Goal: Task Accomplishment & Management: Complete application form

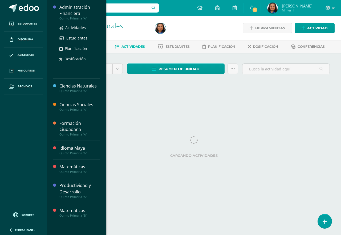
click at [84, 14] on div "Administración Financiera" at bounding box center [79, 10] width 41 height 12
click at [81, 27] on span "Actividades" at bounding box center [75, 27] width 21 height 5
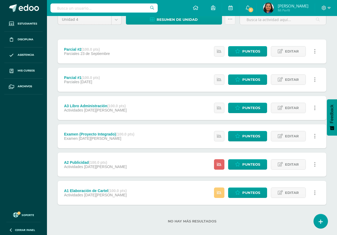
scroll to position [55, 0]
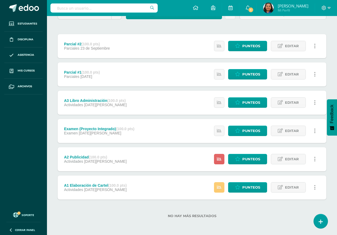
click at [185, 160] on div "A2 Publicidad (100.0 pts) Actividades 11 de Agosto Estatus de Actividad: 29 Est…" at bounding box center [192, 159] width 269 height 24
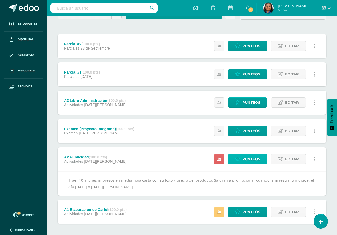
click at [251, 162] on span "Punteos" at bounding box center [251, 159] width 18 height 10
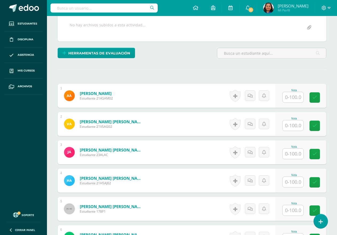
scroll to position [58, 0]
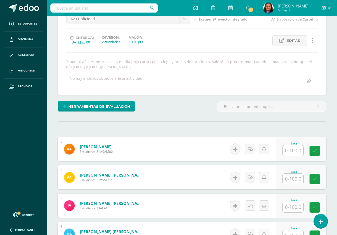
click at [296, 151] on input "text" at bounding box center [293, 150] width 21 height 10
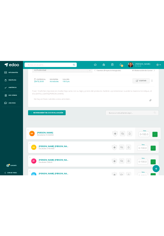
scroll to position [59, 0]
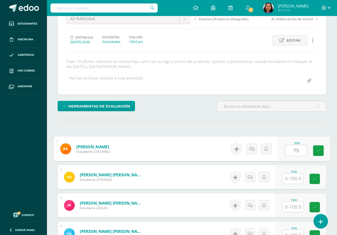
type input "75"
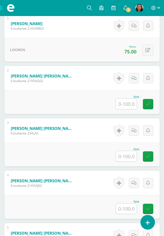
scroll to position [245, 0]
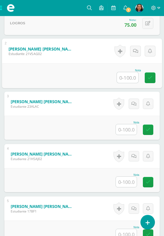
click at [121, 76] on input "text" at bounding box center [127, 77] width 21 height 11
type input "100"
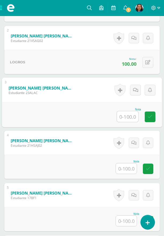
scroll to position [299, 0]
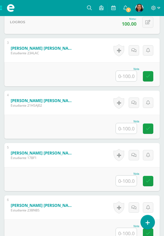
click at [132, 74] on input "text" at bounding box center [126, 76] width 21 height 10
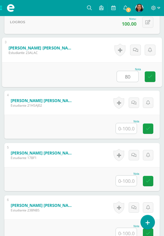
type input "80"
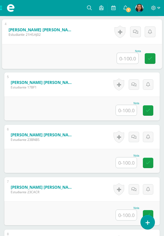
scroll to position [379, 0]
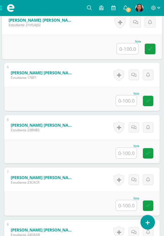
click at [121, 48] on input "text" at bounding box center [127, 48] width 21 height 11
type input "100"
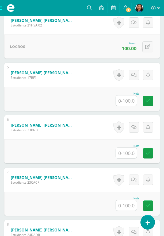
click at [121, 99] on input "text" at bounding box center [126, 100] width 21 height 10
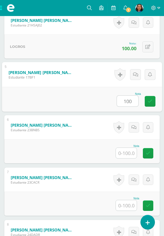
type input "100"
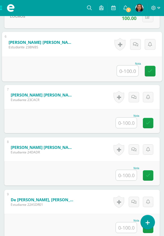
scroll to position [486, 0]
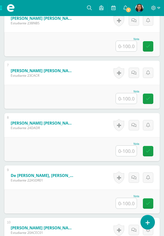
click at [127, 48] on input "text" at bounding box center [126, 46] width 21 height 10
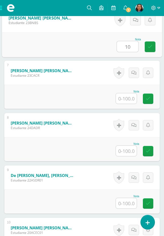
type input "100"
click at [149, 49] on link at bounding box center [149, 46] width 11 height 11
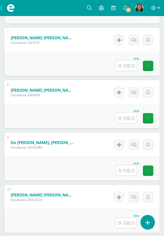
scroll to position [512, 0]
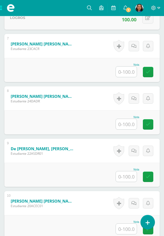
click at [125, 72] on input "text" at bounding box center [126, 71] width 21 height 10
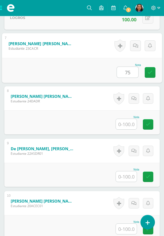
type input "75"
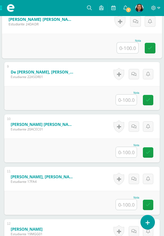
scroll to position [592, 0]
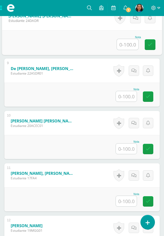
click at [129, 47] on input "text" at bounding box center [127, 44] width 21 height 11
type input "100"
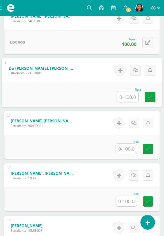
scroll to position [619, 0]
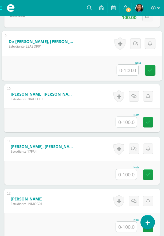
click at [124, 71] on input "text" at bounding box center [127, 70] width 21 height 11
type input "80"
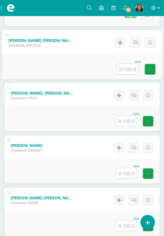
scroll to position [699, 0]
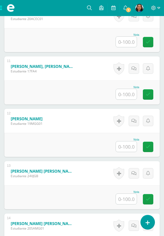
click at [129, 43] on input "text" at bounding box center [126, 42] width 21 height 10
type input "100"
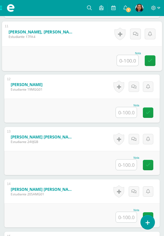
scroll to position [752, 0]
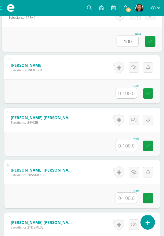
type input "100"
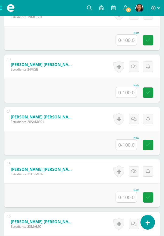
scroll to position [806, 0]
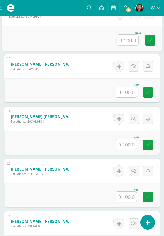
click at [132, 41] on input "text" at bounding box center [127, 40] width 21 height 11
type input "80"
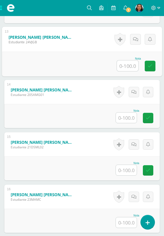
scroll to position [859, 0]
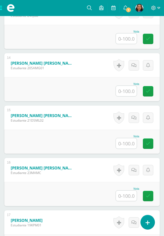
click at [131, 37] on input "text" at bounding box center [126, 38] width 21 height 10
type input "100"
click at [125, 91] on input "text" at bounding box center [126, 91] width 21 height 10
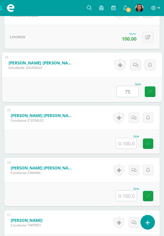
type input "75"
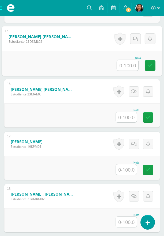
scroll to position [939, 0]
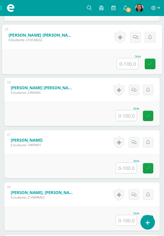
click at [126, 63] on input "text" at bounding box center [127, 63] width 21 height 11
type input "80"
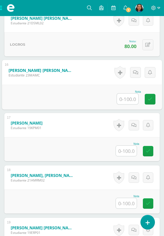
scroll to position [992, 0]
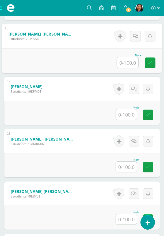
click at [131, 62] on input "text" at bounding box center [127, 62] width 21 height 11
type input "80"
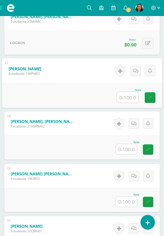
scroll to position [1046, 0]
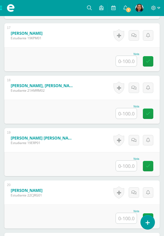
click at [125, 63] on input "text" at bounding box center [126, 61] width 21 height 10
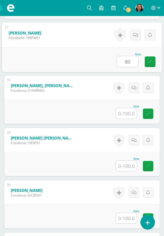
type input "80"
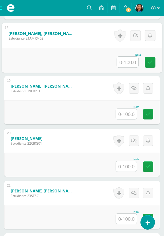
scroll to position [1099, 0]
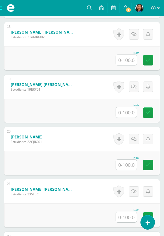
click at [130, 60] on input "text" at bounding box center [126, 60] width 21 height 10
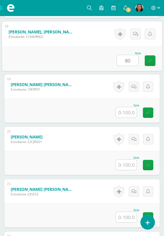
type input "80"
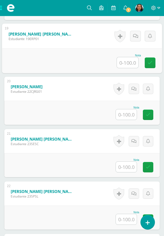
scroll to position [1153, 0]
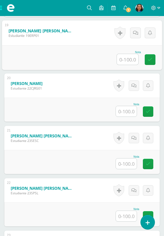
click at [129, 58] on input "text" at bounding box center [127, 59] width 21 height 11
type input "80"
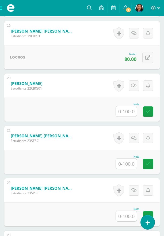
click at [127, 113] on input "text" at bounding box center [126, 111] width 21 height 10
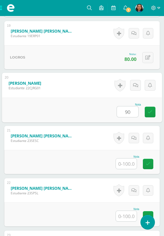
type input "90"
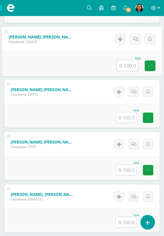
scroll to position [1259, 0]
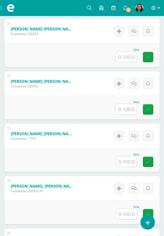
click at [127, 59] on input "text" at bounding box center [126, 56] width 21 height 10
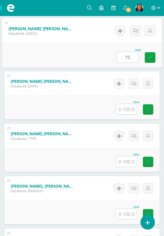
type input "75"
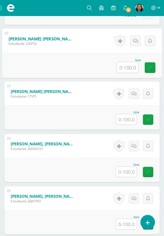
scroll to position [1313, 0]
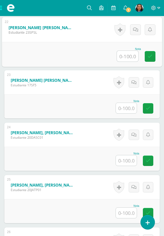
click at [125, 56] on input "text" at bounding box center [127, 56] width 21 height 11
type input "60"
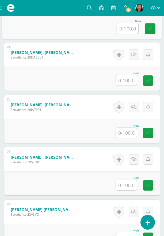
scroll to position [1366, 0]
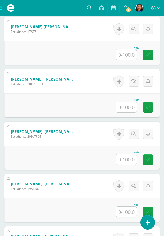
click at [126, 55] on input "text" at bounding box center [126, 54] width 21 height 10
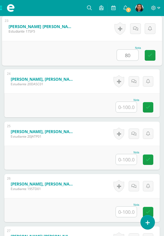
type input "80"
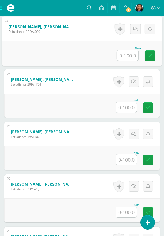
scroll to position [1419, 0]
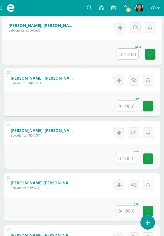
click at [132, 56] on input "text" at bounding box center [127, 54] width 21 height 11
type input "80"
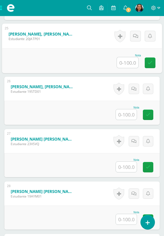
scroll to position [1473, 0]
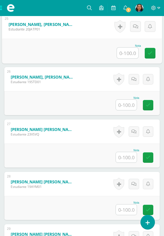
click at [129, 54] on input "text" at bounding box center [127, 52] width 21 height 11
type input "80"
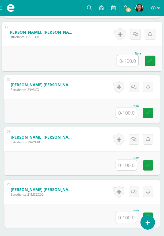
scroll to position [1526, 0]
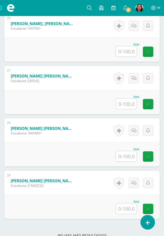
click at [126, 52] on input "text" at bounding box center [126, 51] width 21 height 10
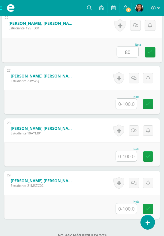
type input "80"
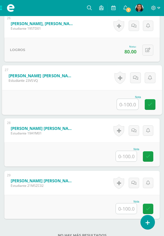
click at [123, 104] on input "text" at bounding box center [127, 104] width 21 height 11
type input "80"
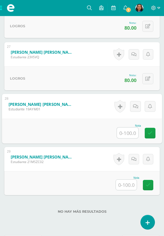
scroll to position [1568, 0]
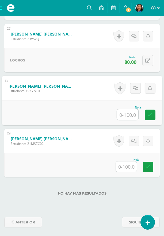
click at [127, 118] on input "text" at bounding box center [127, 114] width 21 height 11
type input "100"
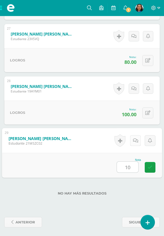
type input "100"
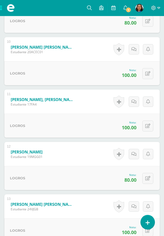
scroll to position [661, 0]
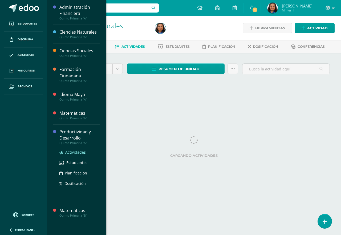
click at [78, 152] on span "Actividades" at bounding box center [75, 152] width 21 height 5
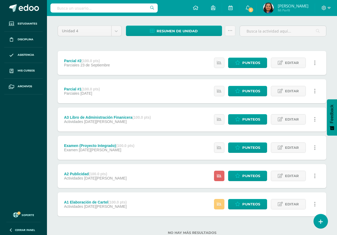
scroll to position [55, 0]
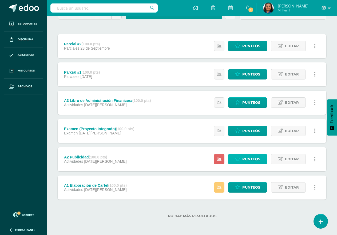
click at [253, 163] on span "Punteos" at bounding box center [251, 159] width 18 height 10
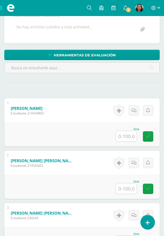
scroll to position [161, 0]
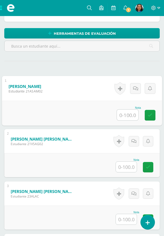
click at [127, 114] on input "text" at bounding box center [127, 114] width 21 height 11
type input "75"
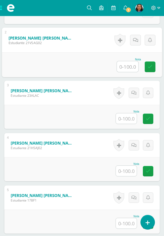
scroll to position [268, 0]
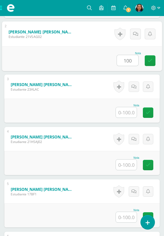
type input "100"
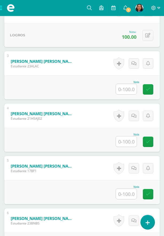
scroll to position [321, 0]
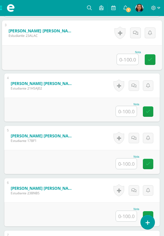
click at [126, 55] on input "text" at bounding box center [127, 59] width 21 height 11
type input "80"
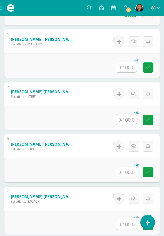
scroll to position [374, 0]
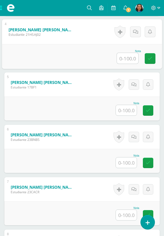
click at [126, 59] on input "text" at bounding box center [127, 58] width 21 height 11
type input "100"
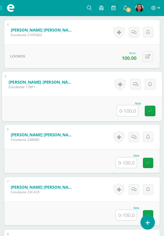
click at [129, 110] on input "text" at bounding box center [127, 110] width 21 height 11
type input "100"
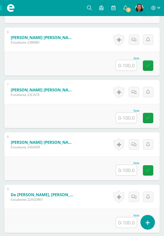
scroll to position [481, 0]
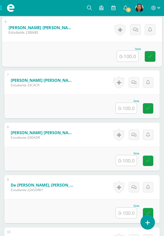
click at [128, 57] on input "text" at bounding box center [127, 56] width 21 height 11
type input "100"
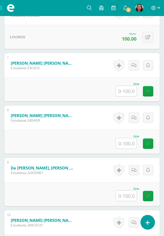
scroll to position [508, 0]
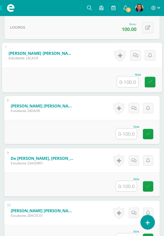
click at [126, 82] on input "text" at bounding box center [127, 81] width 21 height 11
type input "75"
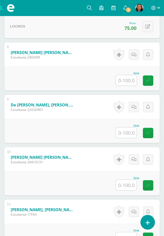
scroll to position [588, 0]
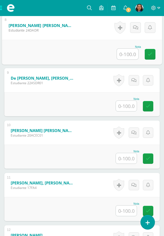
click at [127, 53] on input "text" at bounding box center [127, 54] width 21 height 11
type input "100"
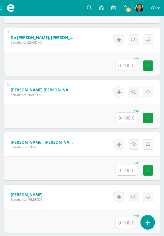
scroll to position [641, 0]
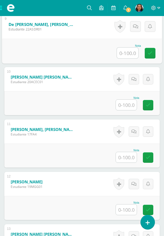
click at [125, 51] on input "text" at bounding box center [127, 52] width 21 height 11
type input "80"
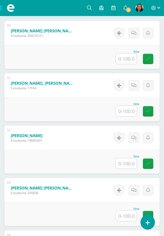
scroll to position [694, 0]
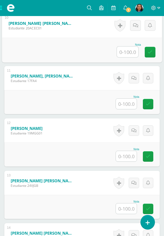
click at [125, 52] on input "text" at bounding box center [127, 51] width 21 height 11
type input "9"
type input "100"
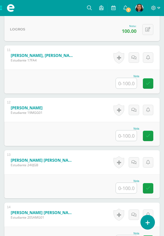
scroll to position [748, 0]
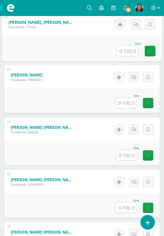
click at [130, 51] on input "text" at bounding box center [127, 50] width 21 height 11
type input "100"
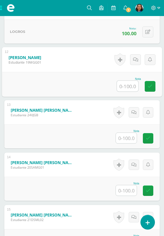
scroll to position [801, 0]
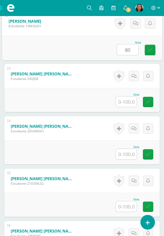
type input "80"
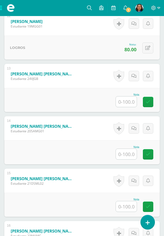
scroll to position [855, 0]
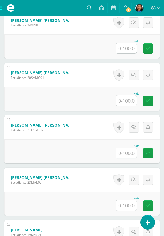
click at [128, 49] on input "text" at bounding box center [126, 48] width 21 height 10
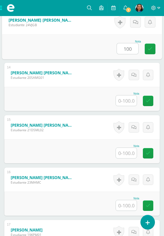
type input "100"
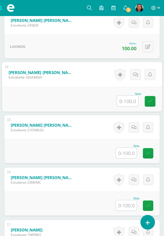
click at [130, 101] on input "text" at bounding box center [127, 101] width 21 height 11
type input "75"
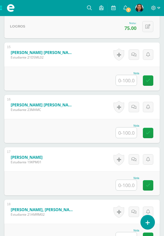
scroll to position [935, 0]
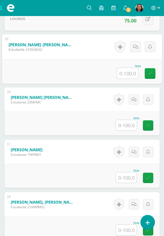
click at [130, 74] on input "text" at bounding box center [127, 73] width 21 height 11
type input "80"
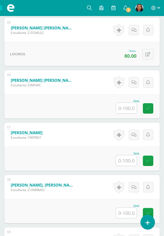
scroll to position [988, 0]
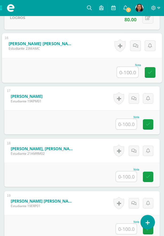
click at [126, 73] on input "text" at bounding box center [127, 72] width 21 height 11
type input "80"
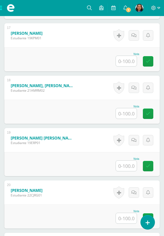
scroll to position [1041, 0]
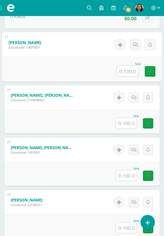
click at [128, 69] on input "text" at bounding box center [127, 71] width 21 height 11
type input "80"
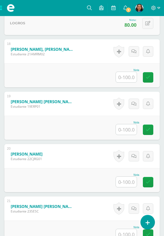
scroll to position [1095, 0]
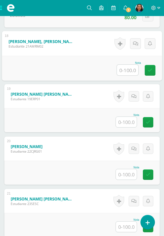
click at [129, 69] on input "text" at bounding box center [127, 70] width 21 height 11
type input "80"
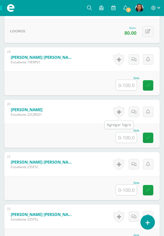
scroll to position [1148, 0]
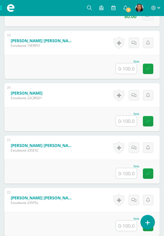
click at [128, 70] on input "text" at bounding box center [126, 68] width 21 height 10
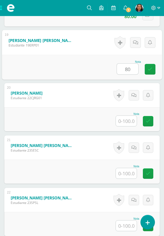
type input "80"
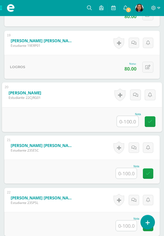
click at [126, 121] on input "text" at bounding box center [127, 121] width 21 height 11
type input "90"
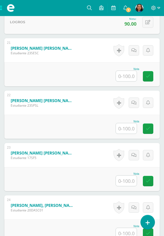
scroll to position [1255, 0]
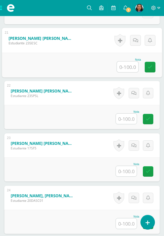
click at [125, 67] on input "text" at bounding box center [127, 66] width 21 height 11
type input "8"
type input "75"
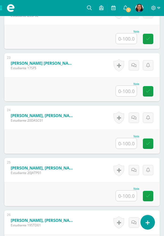
scroll to position [1308, 0]
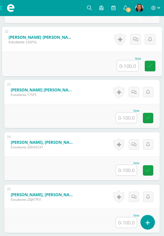
click at [130, 67] on input "text" at bounding box center [127, 65] width 21 height 11
type input "60"
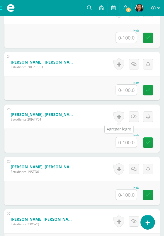
scroll to position [1361, 0]
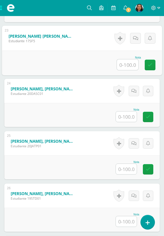
click at [128, 65] on input "text" at bounding box center [127, 64] width 21 height 11
type input "80"
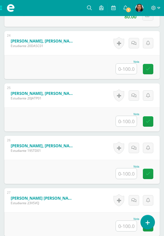
scroll to position [1415, 0]
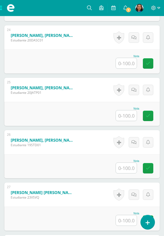
click at [127, 64] on input "text" at bounding box center [126, 63] width 21 height 10
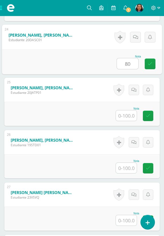
type input "80"
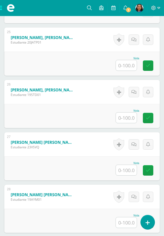
scroll to position [1468, 0]
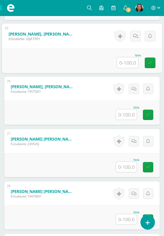
click at [128, 63] on input "text" at bounding box center [127, 62] width 21 height 11
type input "80"
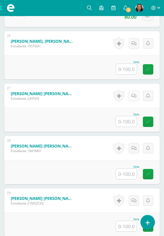
scroll to position [1521, 0]
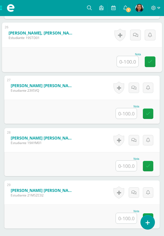
click at [126, 61] on input "text" at bounding box center [127, 61] width 21 height 11
type input "80"
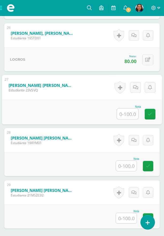
click at [126, 115] on input "text" at bounding box center [127, 113] width 21 height 11
type input "80"
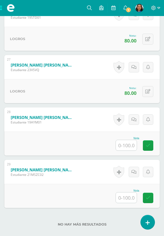
scroll to position [1573, 0]
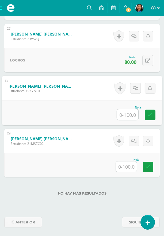
click at [125, 114] on input "text" at bounding box center [127, 114] width 21 height 11
type input "100"
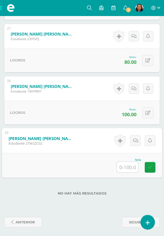
click at [128, 166] on input "text" at bounding box center [127, 166] width 21 height 11
type input "100"
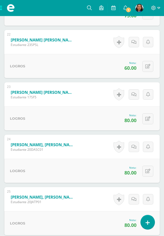
scroll to position [1199, 0]
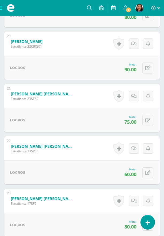
click at [114, 8] on icon at bounding box center [113, 7] width 4 height 5
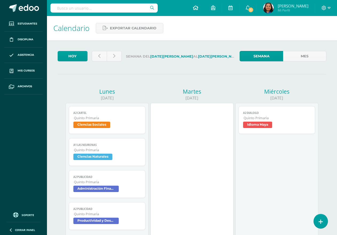
click at [163, 7] on icon at bounding box center [195, 7] width 5 height 5
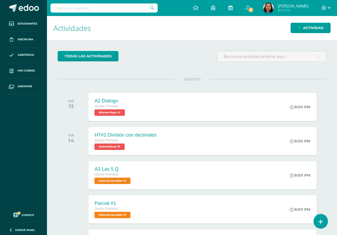
click at [237, 9] on link at bounding box center [230, 8] width 17 height 16
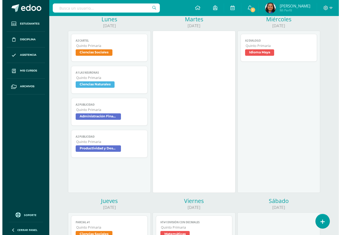
scroll to position [53, 0]
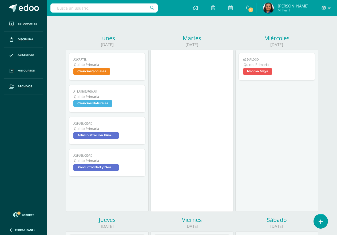
click at [102, 67] on span "Quinto Primaria" at bounding box center [107, 64] width 67 height 5
